Goal: Task Accomplishment & Management: Use online tool/utility

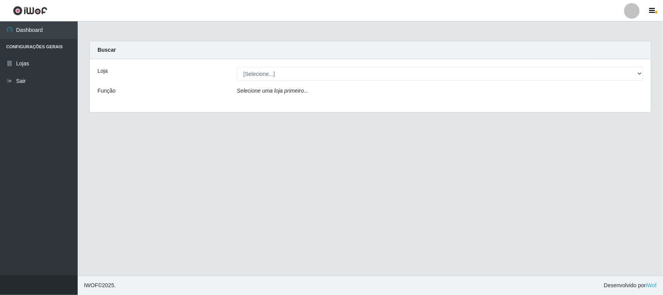
click at [237, 67] on select "[Selecione...] Rede Compras Supermercados - LOJA 1" at bounding box center [440, 74] width 407 height 14
click at [274, 72] on select "[Selecione...] Rede Compras Supermercados - LOJA 1" at bounding box center [440, 74] width 407 height 14
select select "158"
click at [237, 67] on select "[Selecione...] Rede Compras Supermercados - LOJA 1" at bounding box center [440, 74] width 407 height 14
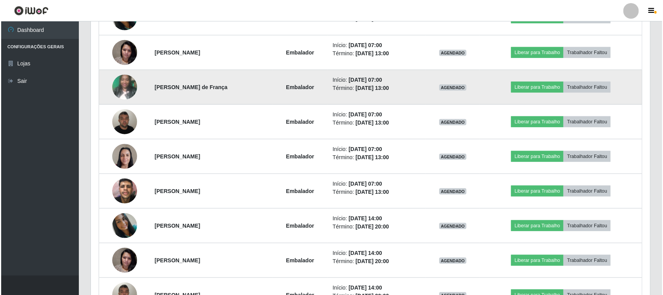
scroll to position [292, 0]
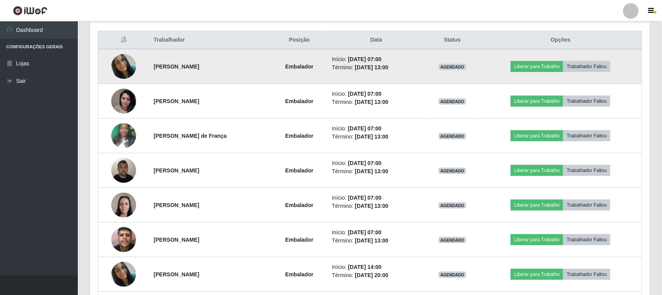
click at [122, 66] on img at bounding box center [123, 66] width 25 height 25
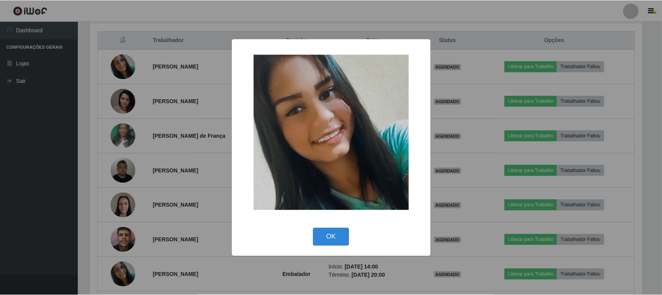
scroll to position [162, 554]
click at [329, 235] on button "OK" at bounding box center [332, 237] width 36 height 18
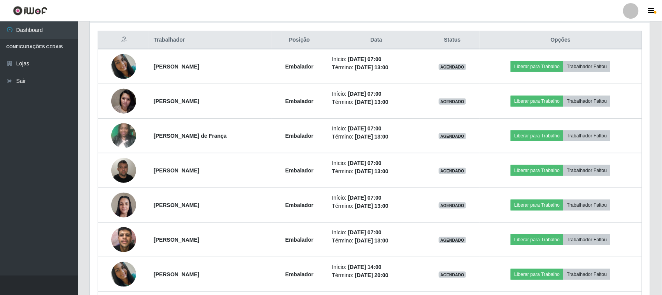
scroll to position [162, 560]
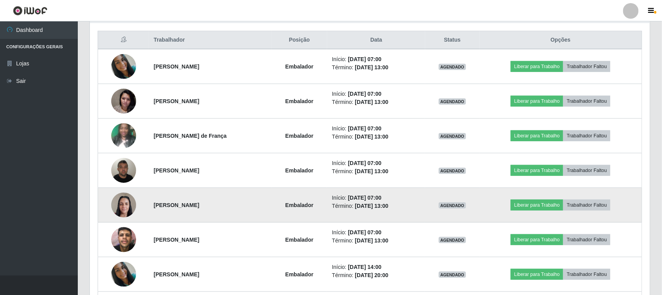
click at [635, 193] on td "Liberar para Trabalho Trabalhador Faltou" at bounding box center [560, 205] width 162 height 35
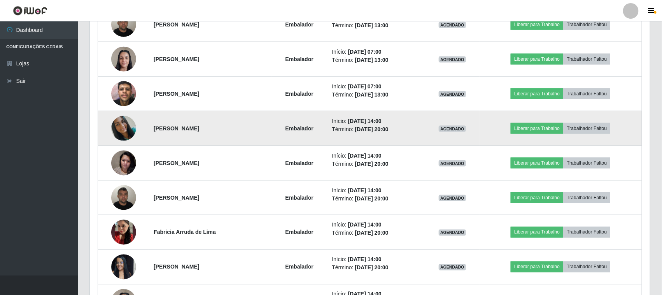
scroll to position [389, 0]
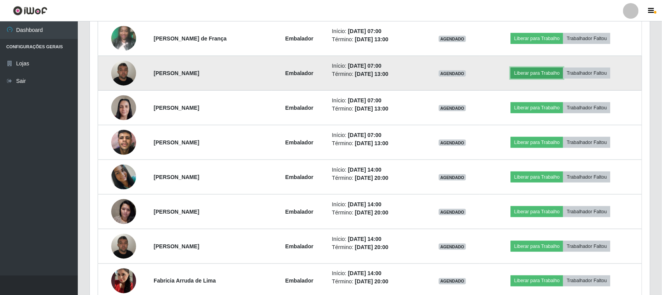
click at [534, 75] on button "Liberar para Trabalho" at bounding box center [536, 73] width 52 height 11
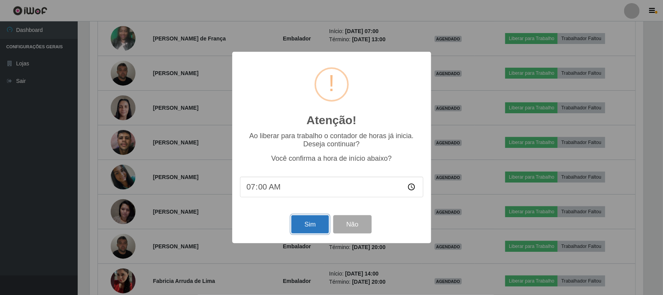
click at [317, 227] on button "Sim" at bounding box center [311, 224] width 38 height 18
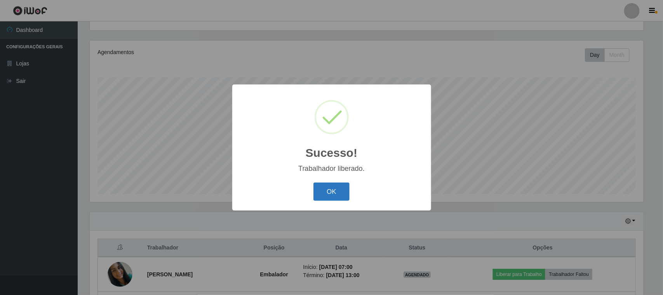
click at [323, 194] on button "OK" at bounding box center [332, 191] width 36 height 18
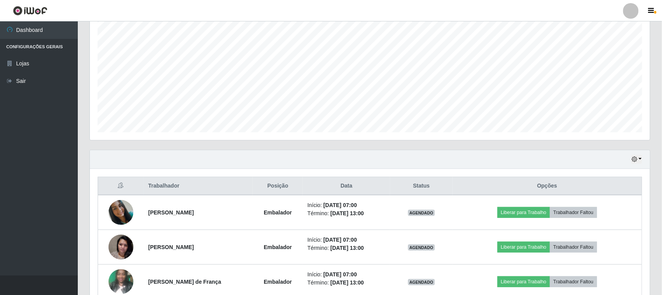
scroll to position [243, 0]
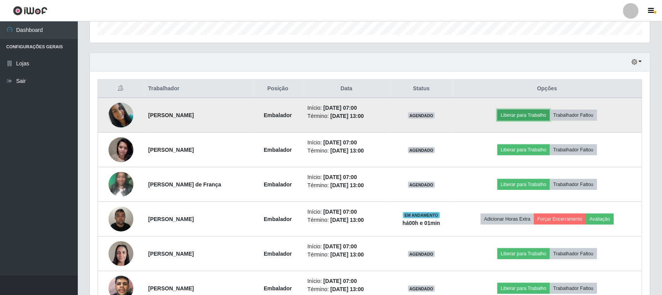
click at [532, 115] on button "Liberar para Trabalho" at bounding box center [523, 115] width 52 height 11
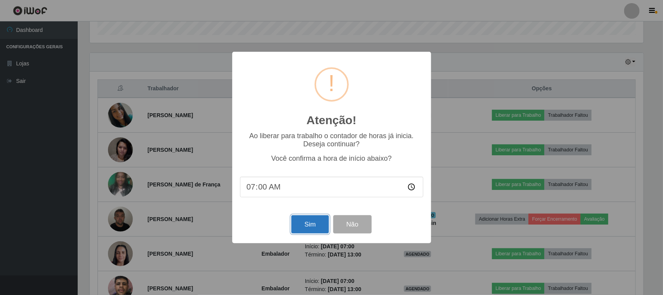
click at [313, 231] on button "Sim" at bounding box center [311, 224] width 38 height 18
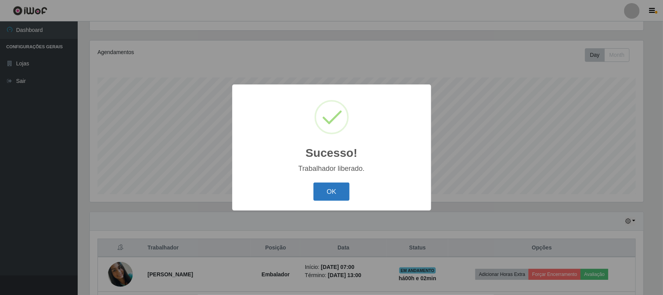
click at [326, 196] on button "OK" at bounding box center [332, 191] width 36 height 18
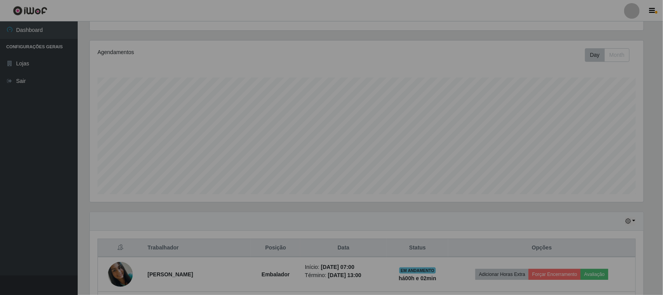
scroll to position [162, 560]
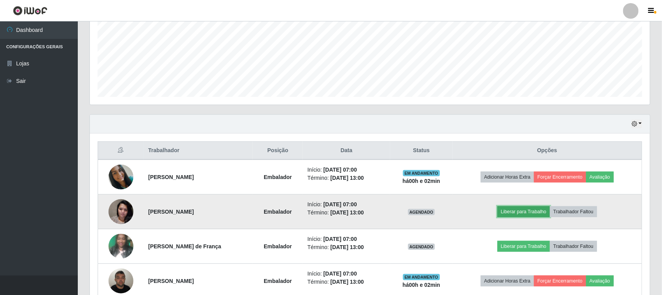
click at [515, 216] on button "Liberar para Trabalho" at bounding box center [523, 211] width 52 height 11
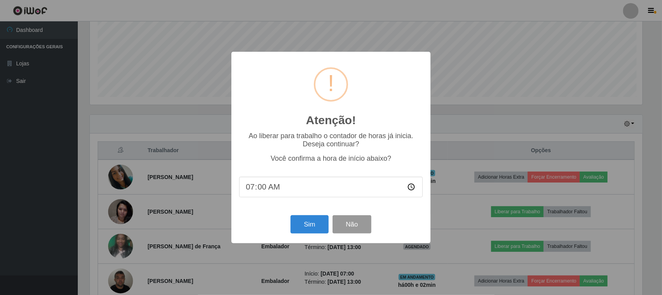
scroll to position [162, 554]
click at [312, 222] on button "Sim" at bounding box center [311, 224] width 38 height 18
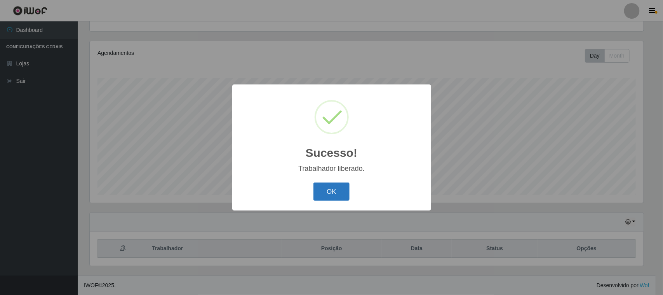
click at [331, 192] on button "OK" at bounding box center [332, 191] width 36 height 18
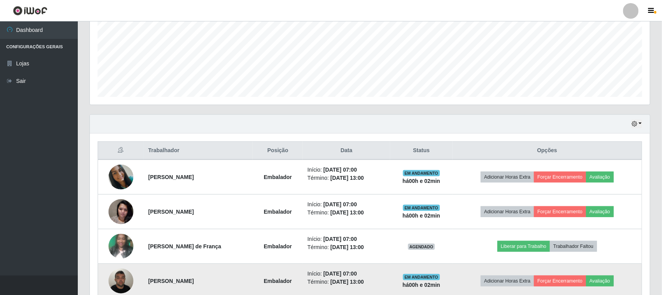
scroll to position [278, 0]
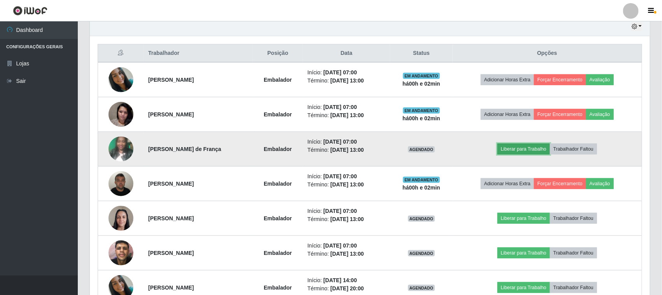
click at [512, 149] on button "Liberar para Trabalho" at bounding box center [523, 148] width 52 height 11
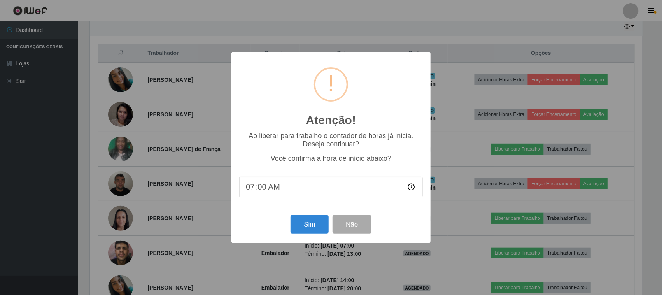
scroll to position [162, 554]
drag, startPoint x: 302, startPoint y: 229, endPoint x: 308, endPoint y: 223, distance: 8.8
click at [302, 228] on button "Sim" at bounding box center [311, 224] width 38 height 18
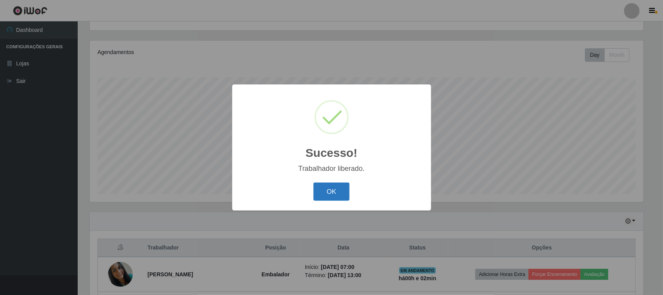
click at [339, 196] on button "OK" at bounding box center [332, 191] width 36 height 18
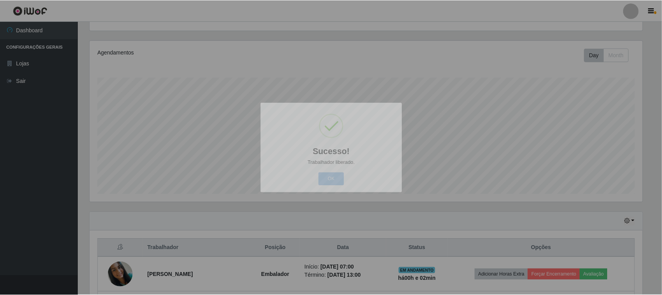
scroll to position [0, 0]
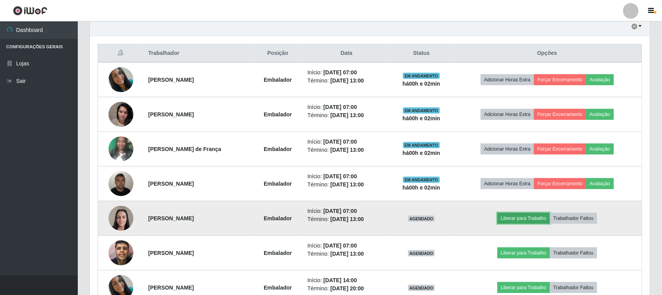
click at [519, 222] on button "Liberar para Trabalho" at bounding box center [523, 218] width 52 height 11
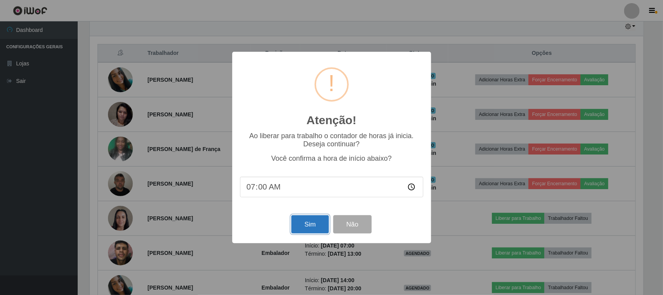
click at [317, 225] on button "Sim" at bounding box center [311, 224] width 38 height 18
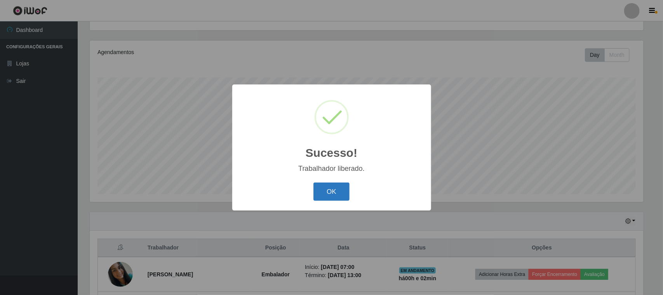
click at [326, 196] on button "OK" at bounding box center [332, 191] width 36 height 18
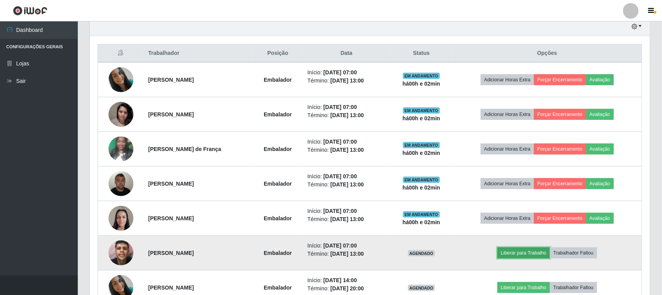
click at [522, 254] on button "Liberar para Trabalho" at bounding box center [523, 252] width 52 height 11
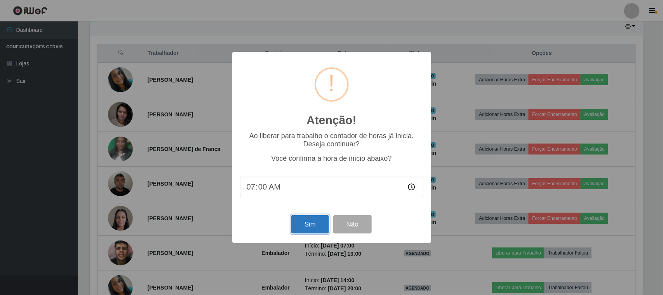
click at [295, 226] on button "Sim" at bounding box center [311, 224] width 38 height 18
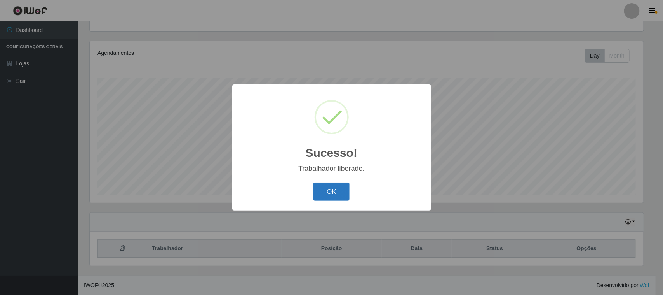
click at [327, 197] on button "OK" at bounding box center [332, 191] width 36 height 18
